Goal: Task Accomplishment & Management: Manage account settings

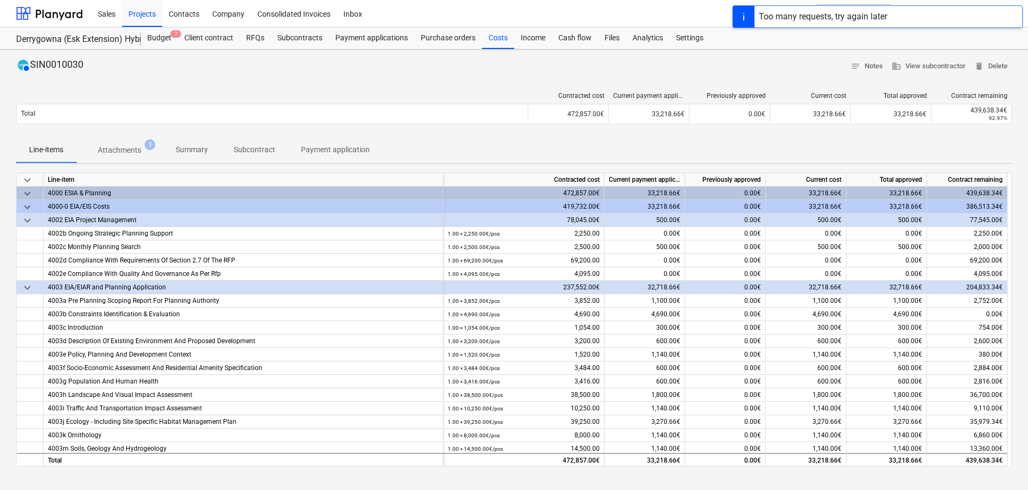
click at [184, 145] on p "Summary" at bounding box center [192, 149] width 32 height 11
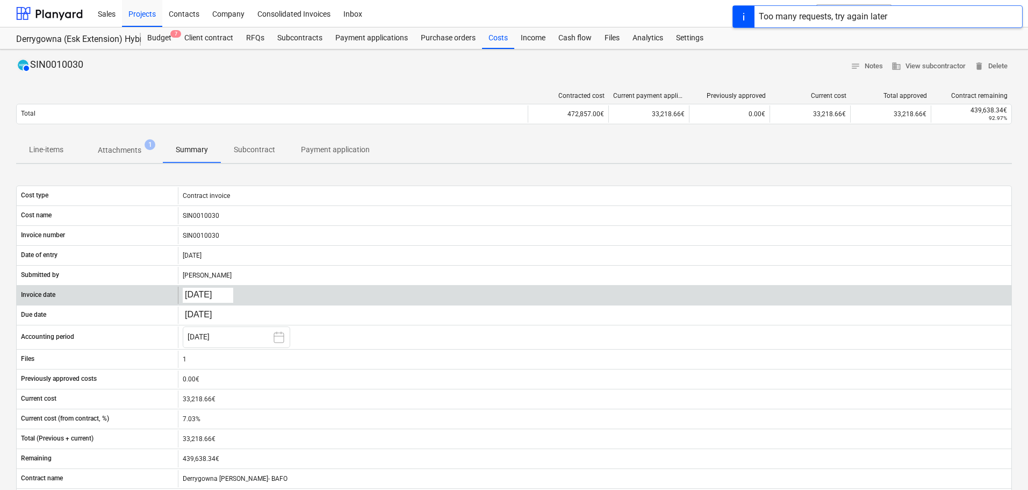
click at [211, 292] on body "Sales Projects Contacts Company Consolidated Invoices Inbox format_size keyboar…" at bounding box center [514, 245] width 1028 height 490
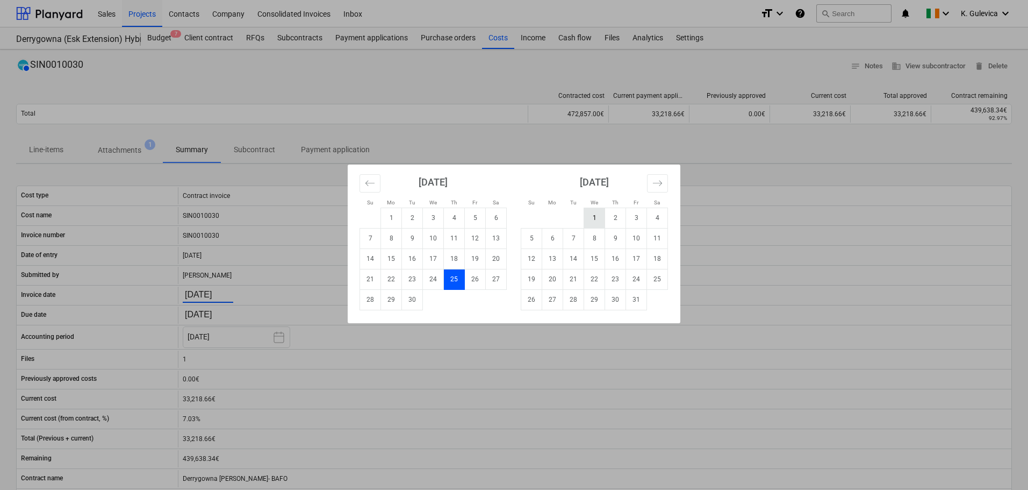
click at [595, 219] on td "1" at bounding box center [594, 217] width 21 height 20
type input "[DATE]"
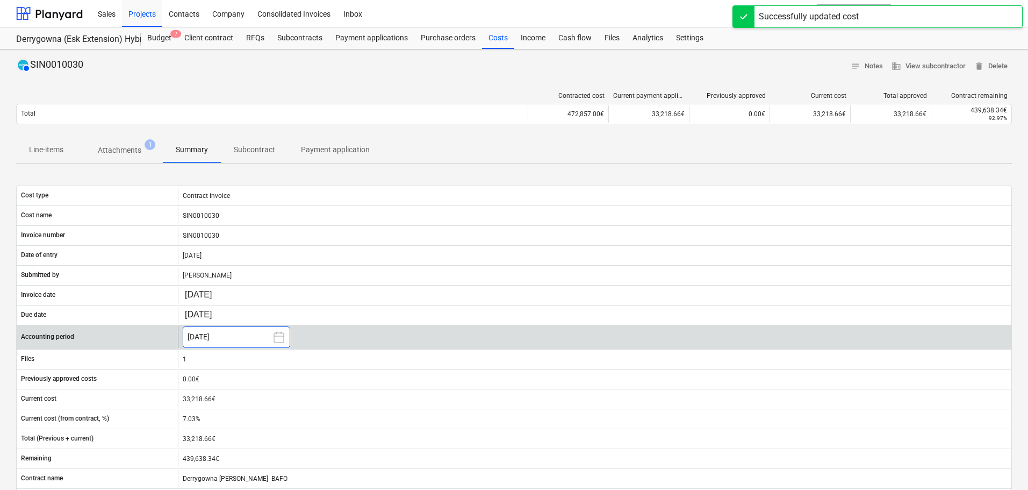
click at [218, 336] on button "[DATE]" at bounding box center [236, 336] width 107 height 21
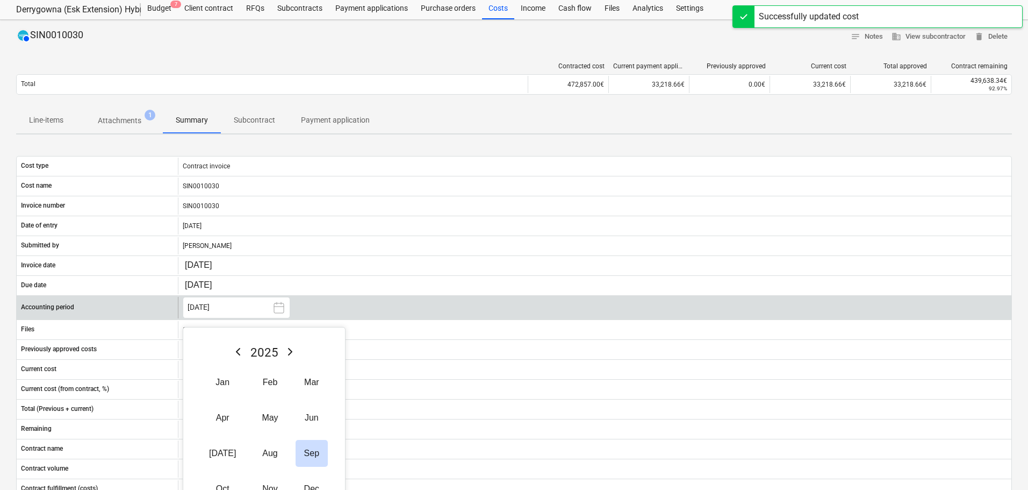
scroll to position [54, 0]
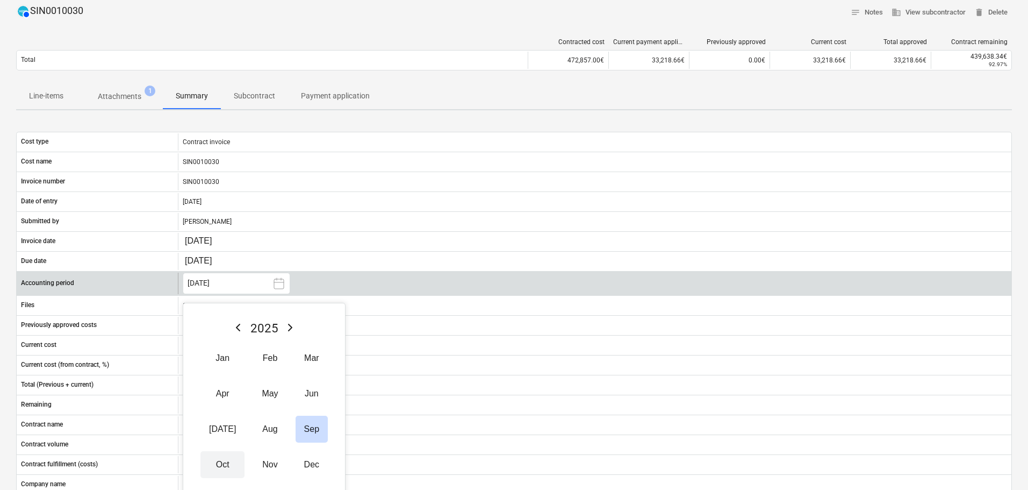
click at [212, 464] on button "Oct" at bounding box center [222, 464] width 44 height 27
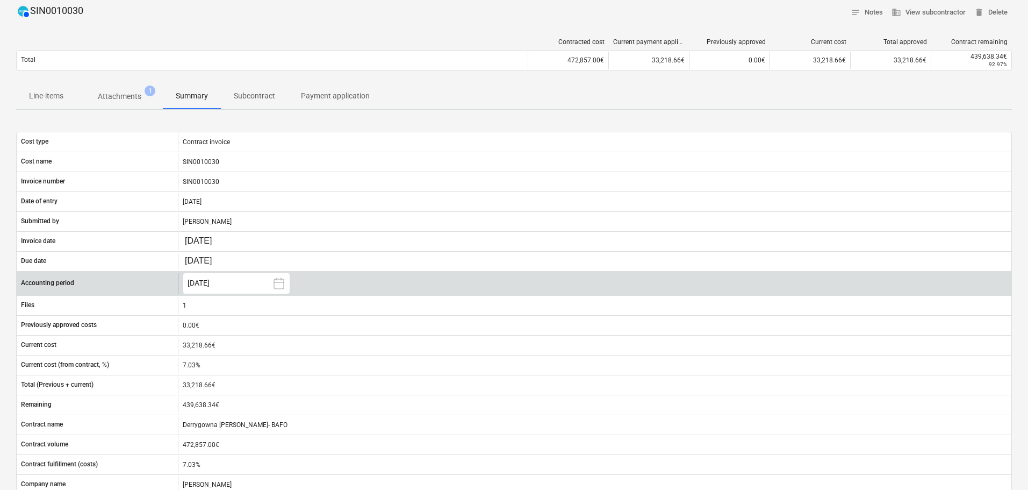
scroll to position [0, 0]
